Goal: Task Accomplishment & Management: Use online tool/utility

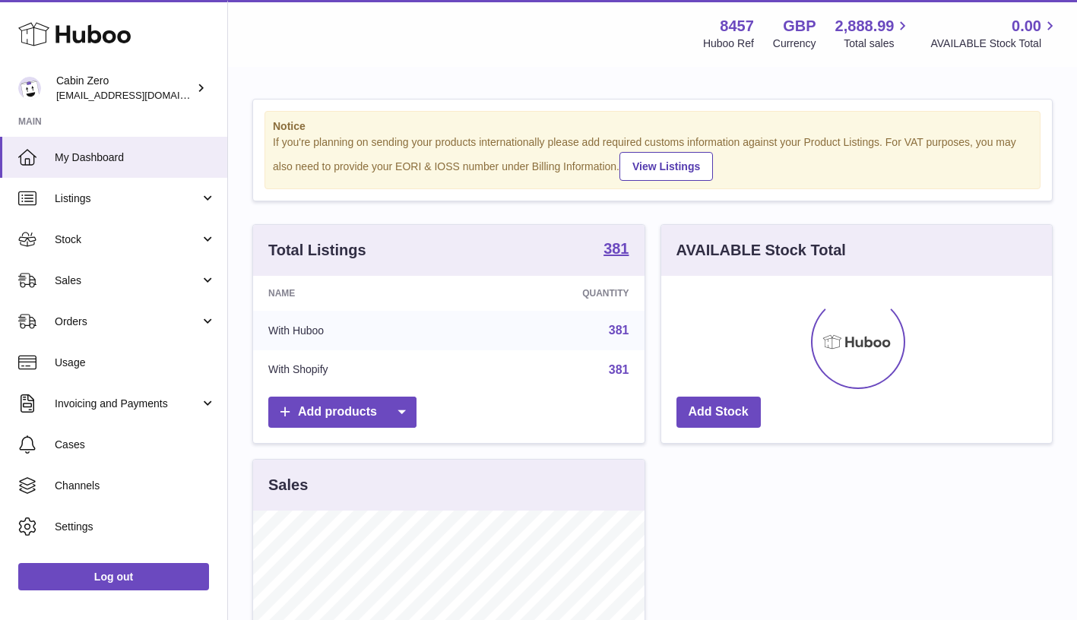
scroll to position [237, 391]
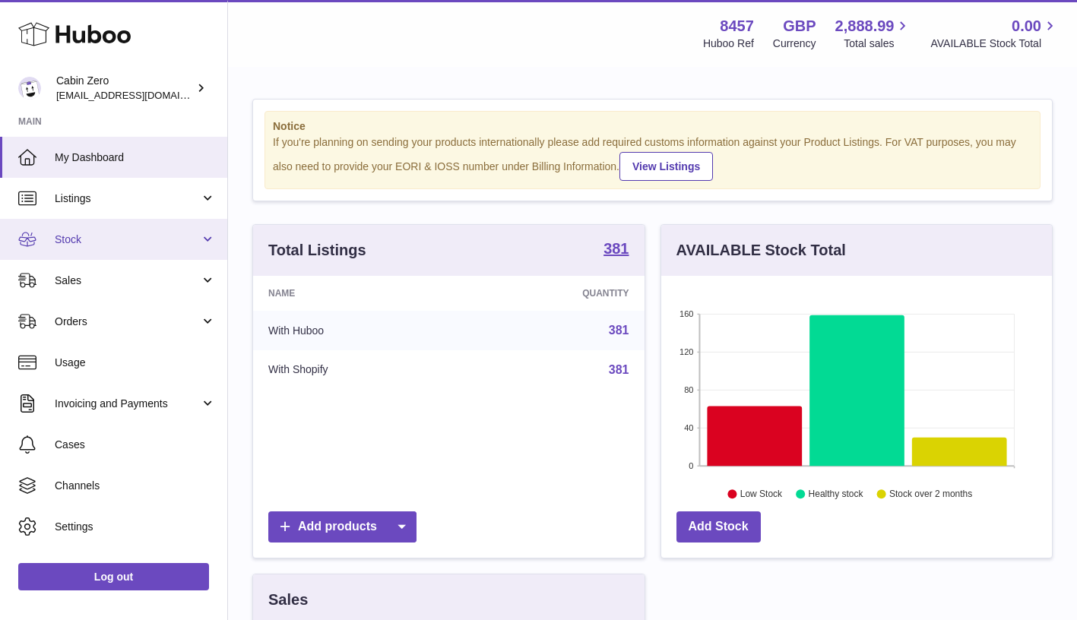
click at [196, 235] on span "Stock" at bounding box center [127, 240] width 145 height 14
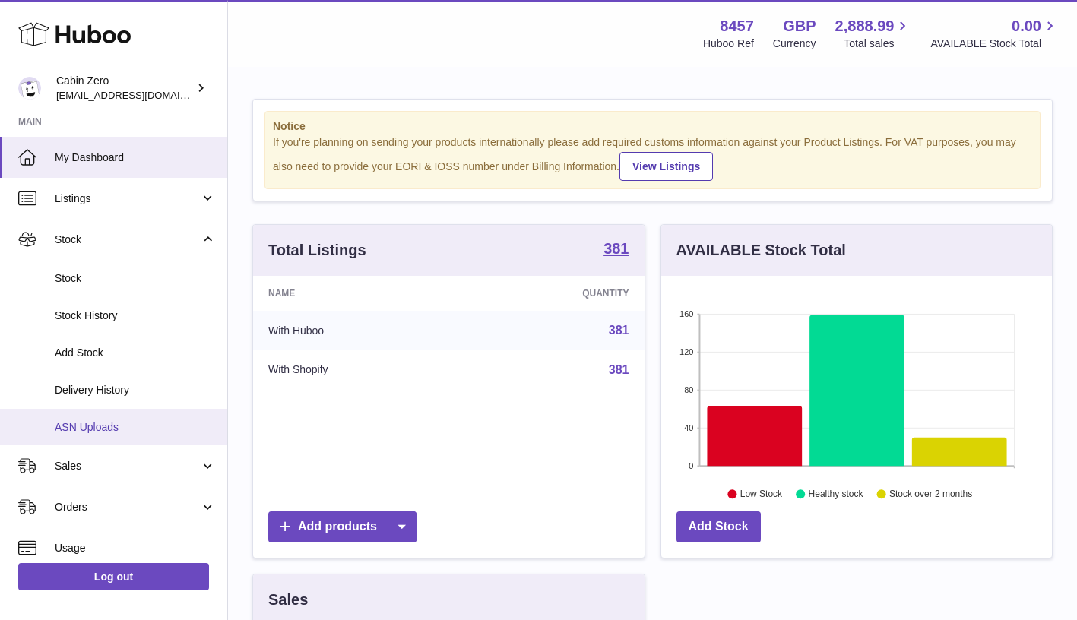
click at [147, 411] on link "ASN Uploads" at bounding box center [113, 427] width 227 height 37
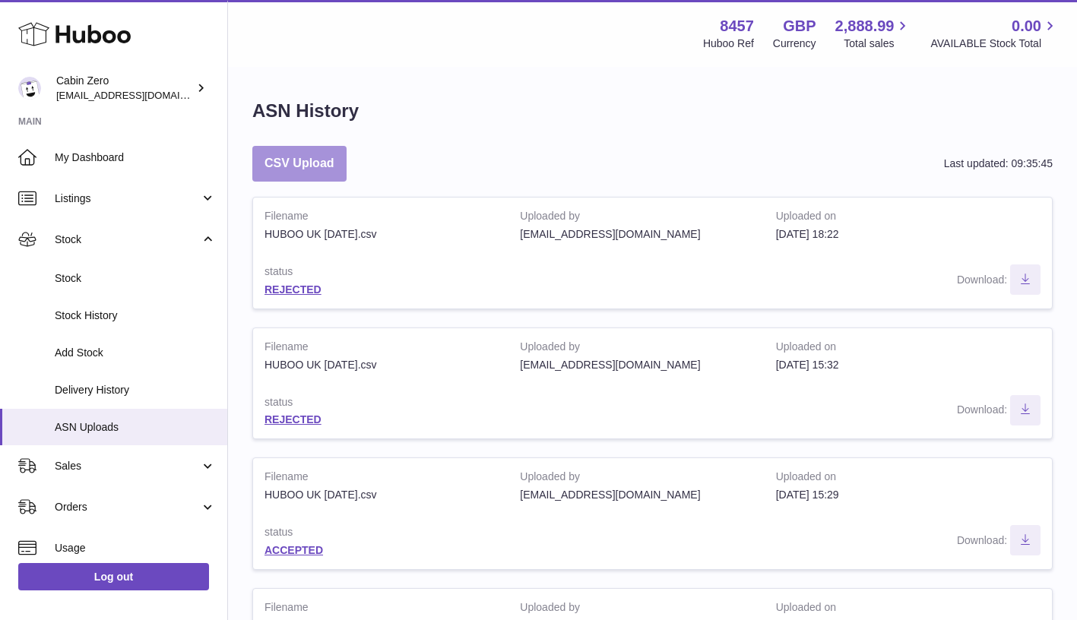
click at [319, 163] on button "CSV Upload" at bounding box center [299, 164] width 94 height 36
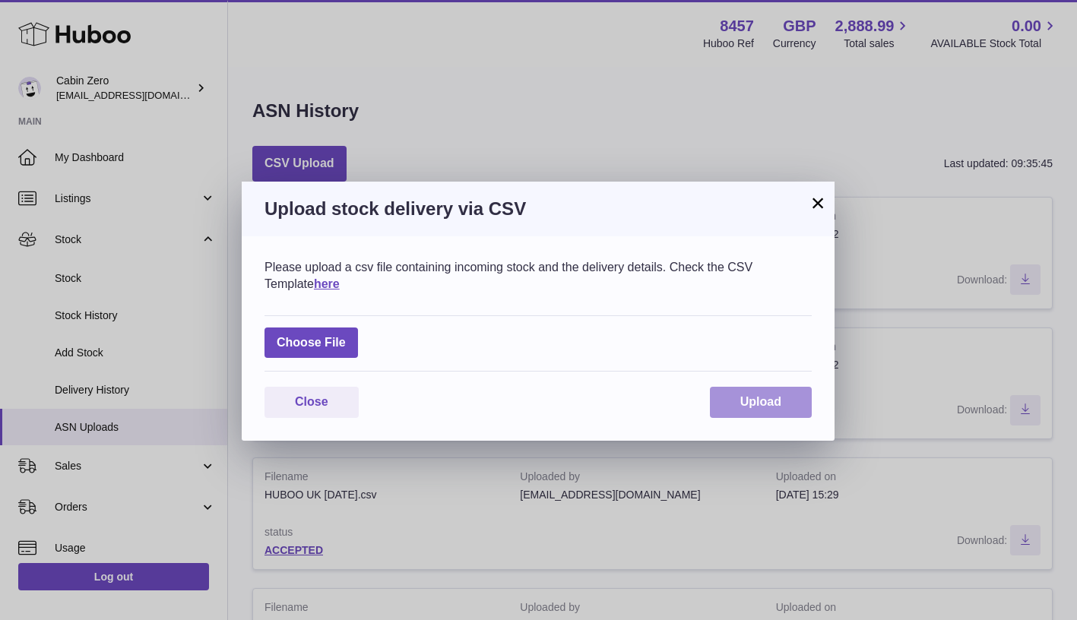
click at [775, 414] on button "Upload" at bounding box center [761, 402] width 102 height 31
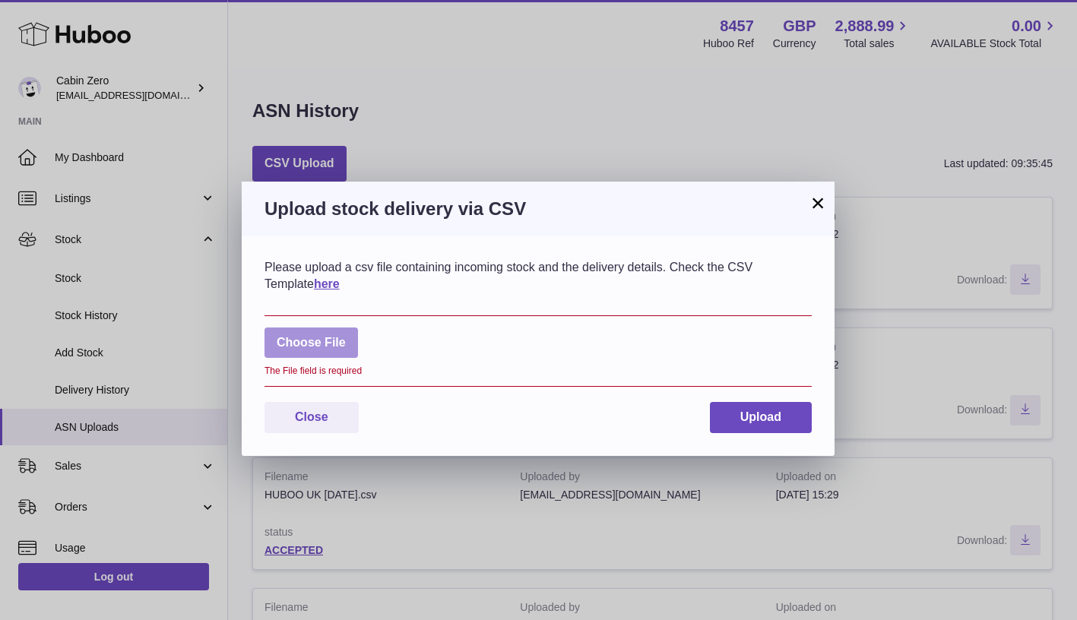
click at [322, 344] on label at bounding box center [310, 343] width 93 height 31
click at [346, 336] on input "file" at bounding box center [346, 335] width 1 height 1
click at [322, 347] on label at bounding box center [310, 343] width 93 height 31
click at [346, 336] on input "file" at bounding box center [346, 335] width 1 height 1
click at [318, 352] on label at bounding box center [310, 343] width 93 height 31
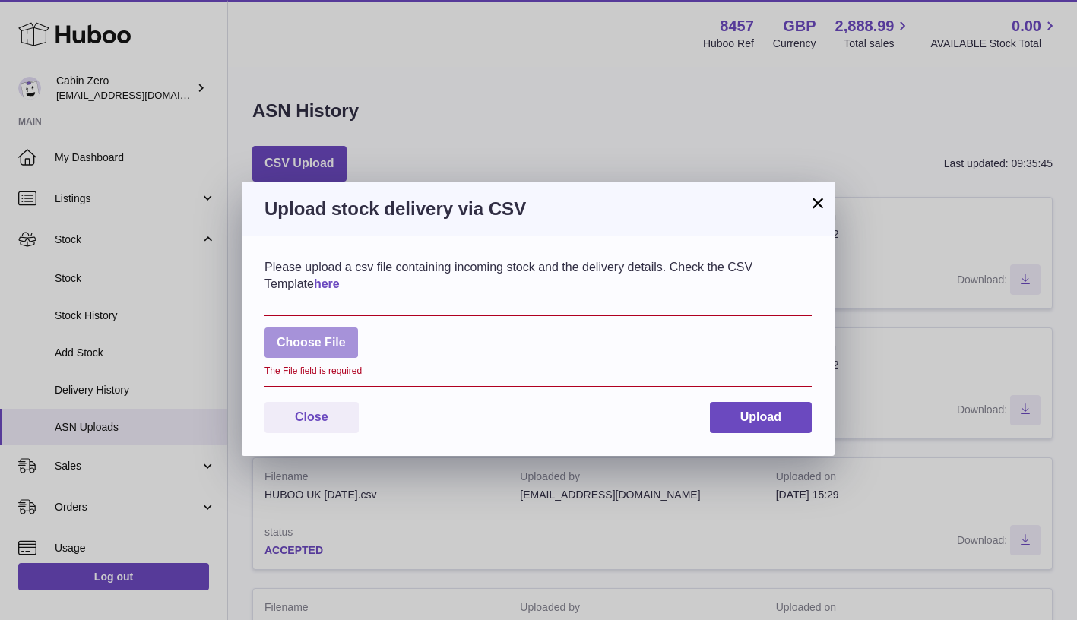
click at [346, 336] on input "file" at bounding box center [346, 335] width 1 height 1
click at [322, 342] on label at bounding box center [310, 343] width 93 height 31
click at [346, 336] on input "file" at bounding box center [346, 335] width 1 height 1
type input "**********"
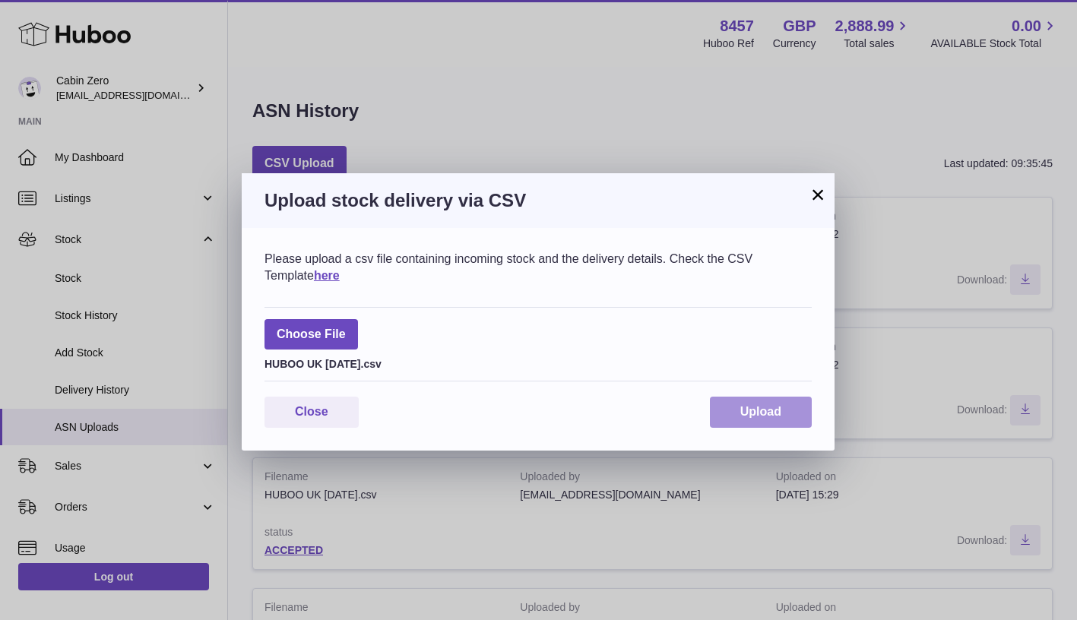
click at [780, 417] on button "Upload" at bounding box center [761, 412] width 102 height 31
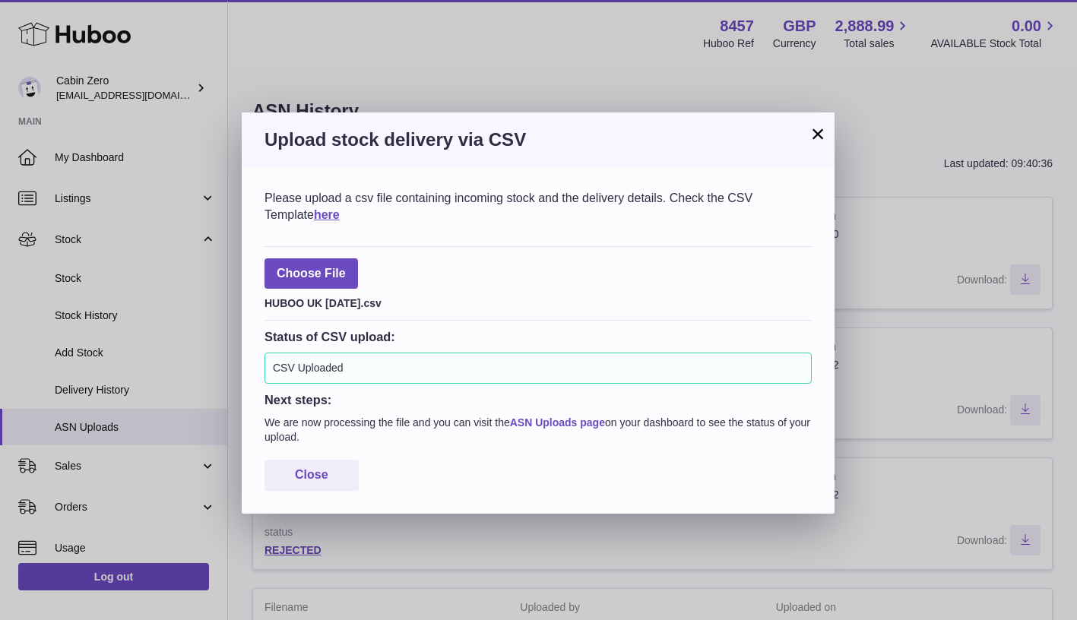
click at [596, 416] on link "ASN Uploads page" at bounding box center [557, 422] width 95 height 12
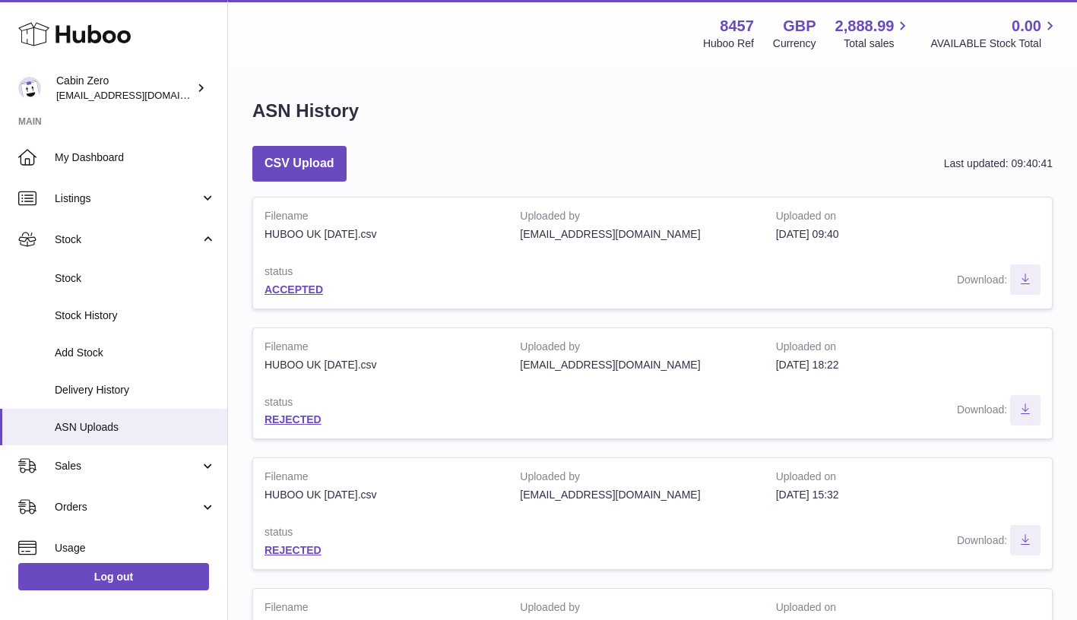
click at [312, 293] on td "status ACCEPTED" at bounding box center [380, 280] width 255 height 55
click at [308, 287] on link "ACCEPTED" at bounding box center [293, 289] width 59 height 12
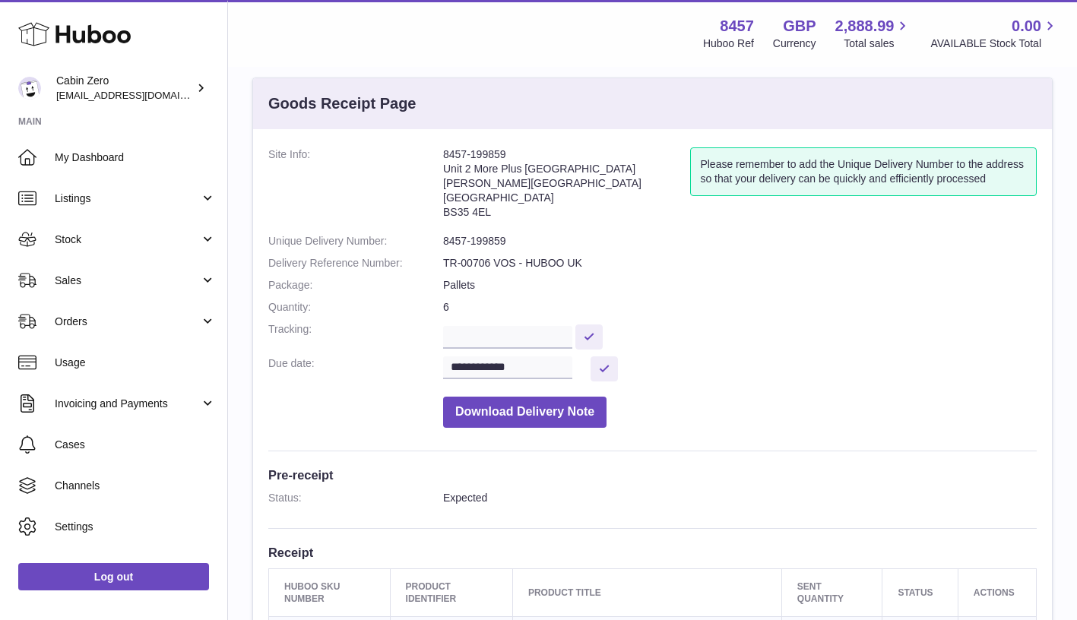
scroll to position [27, 0]
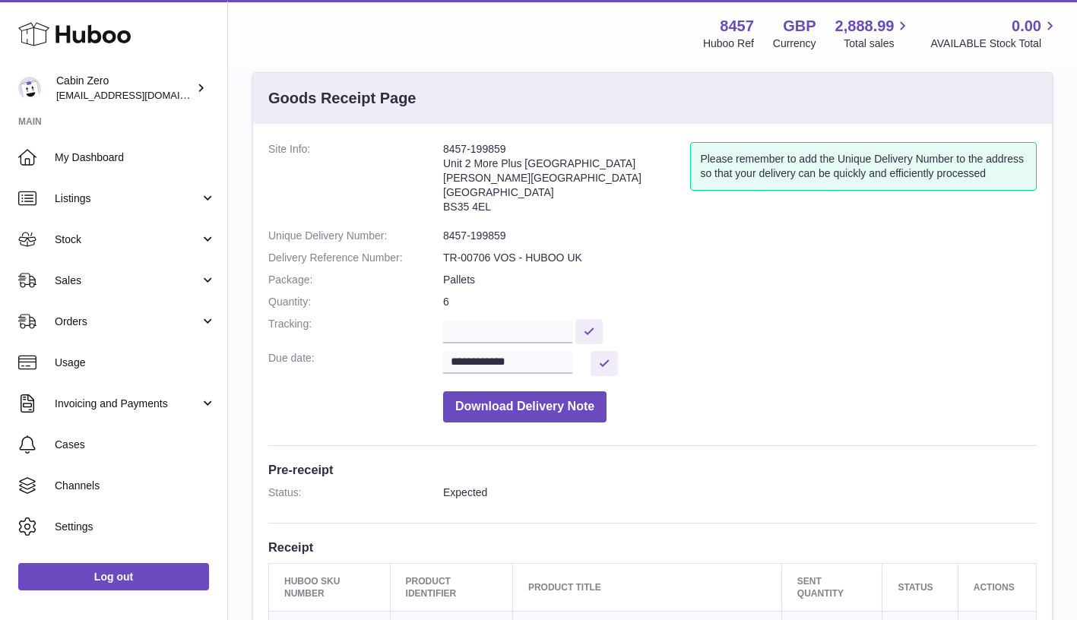
drag, startPoint x: 442, startPoint y: 150, endPoint x: 514, endPoint y: 150, distance: 72.2
click at [514, 150] on dl "**********" at bounding box center [652, 286] width 768 height 288
click at [448, 229] on dd "8457-199859" at bounding box center [740, 236] width 594 height 14
drag, startPoint x: 445, startPoint y: 229, endPoint x: 505, endPoint y: 233, distance: 60.2
click at [505, 233] on dd "8457-199859" at bounding box center [740, 236] width 594 height 14
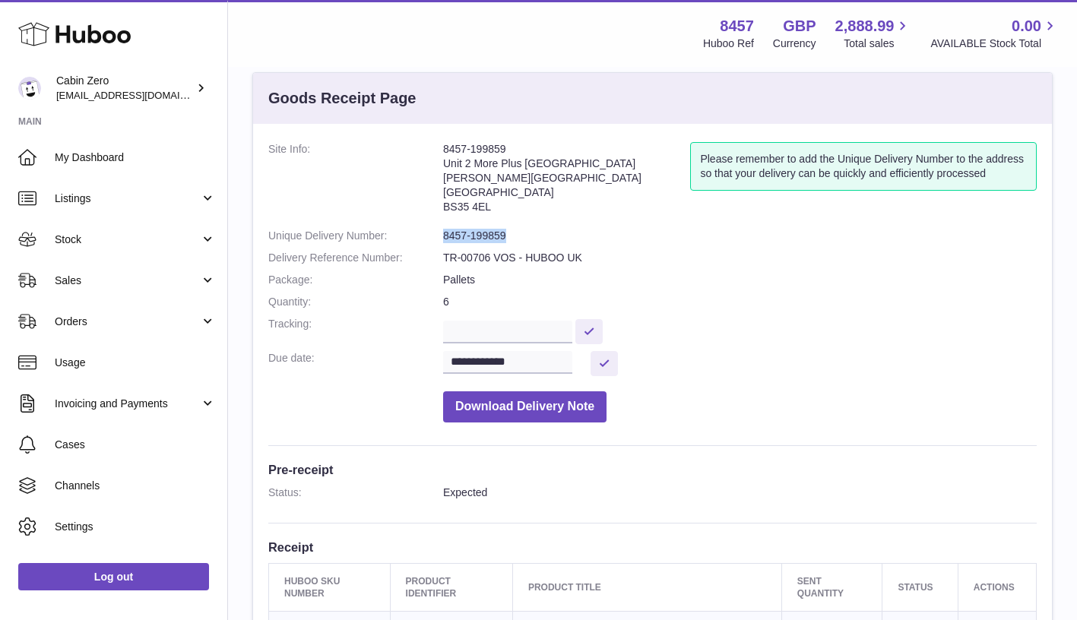
copy dd "8457-199859"
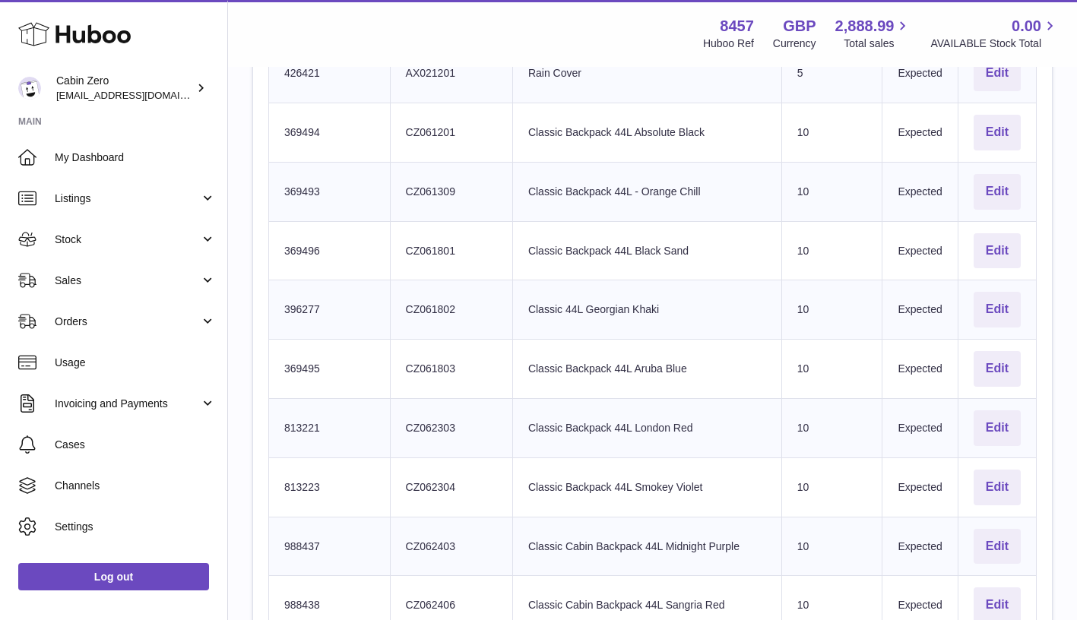
scroll to position [1189, 0]
